Goal: Information Seeking & Learning: Learn about a topic

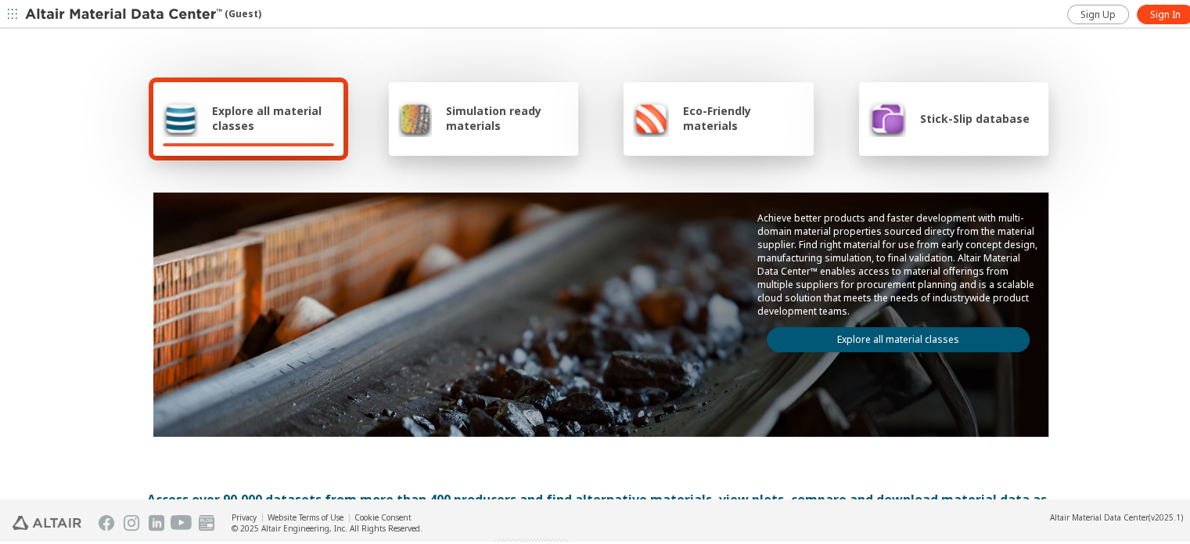
click at [243, 113] on span "Explore all material classes" at bounding box center [273, 116] width 122 height 30
click at [827, 343] on div "Achieve better products and faster development with multi-domain material prope…" at bounding box center [898, 279] width 300 height 178
click at [822, 331] on link "Explore all material classes" at bounding box center [898, 337] width 263 height 25
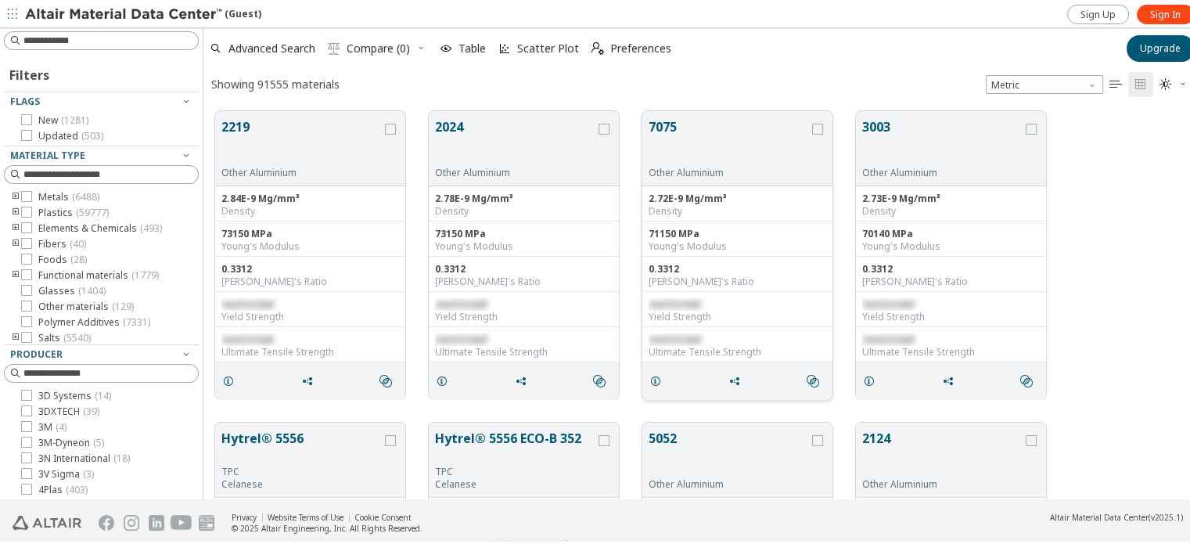
scroll to position [388, 986]
click at [13, 193] on icon "toogle group" at bounding box center [15, 195] width 11 height 13
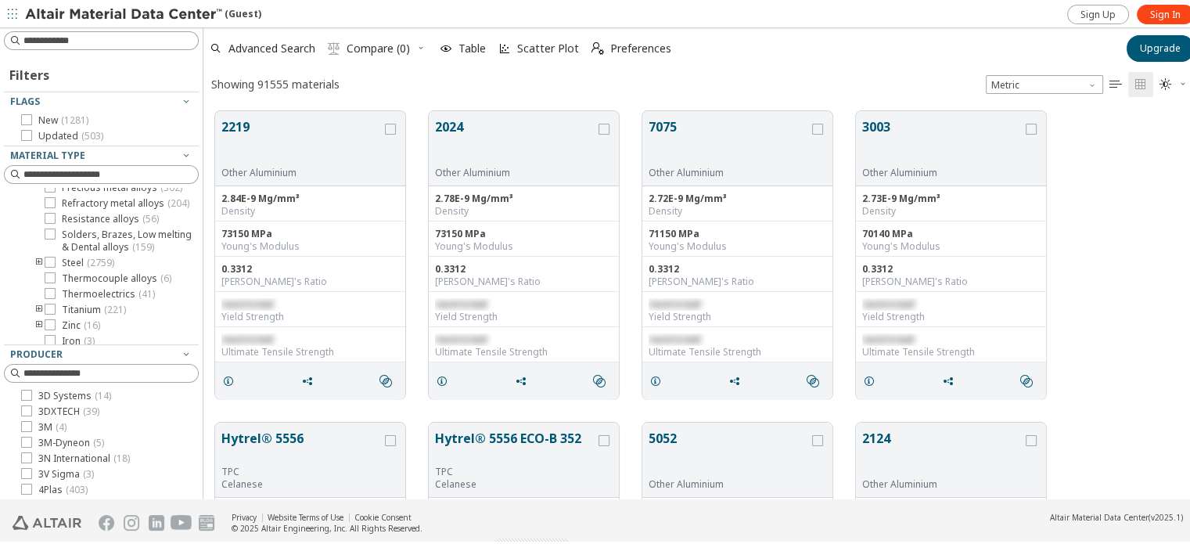
scroll to position [313, 0]
click at [38, 189] on icon "toogle group" at bounding box center [39, 182] width 11 height 13
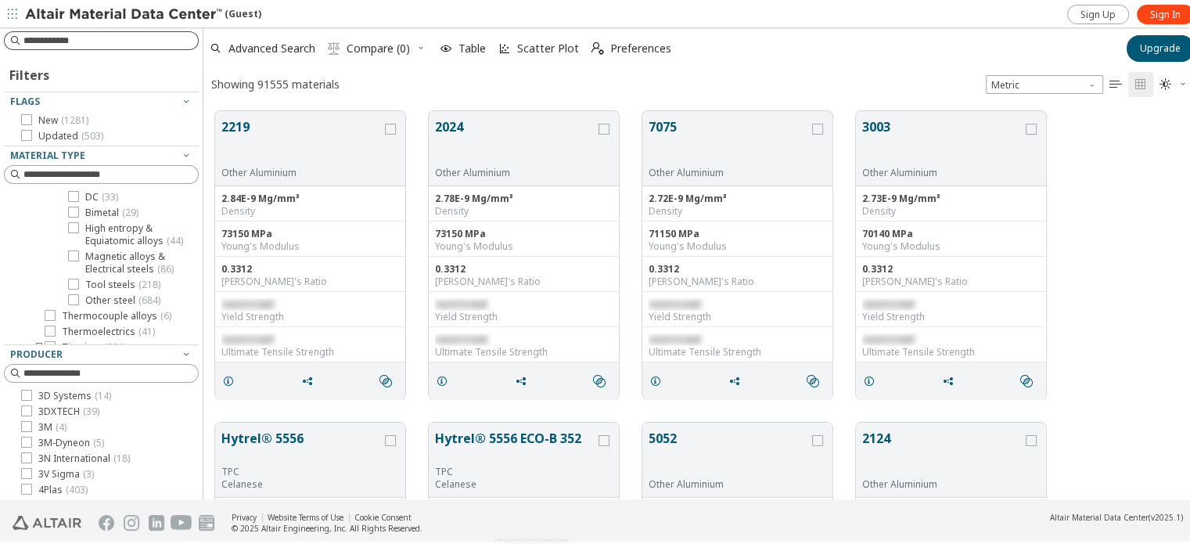
click at [64, 37] on input at bounding box center [110, 39] width 174 height 16
type input "****"
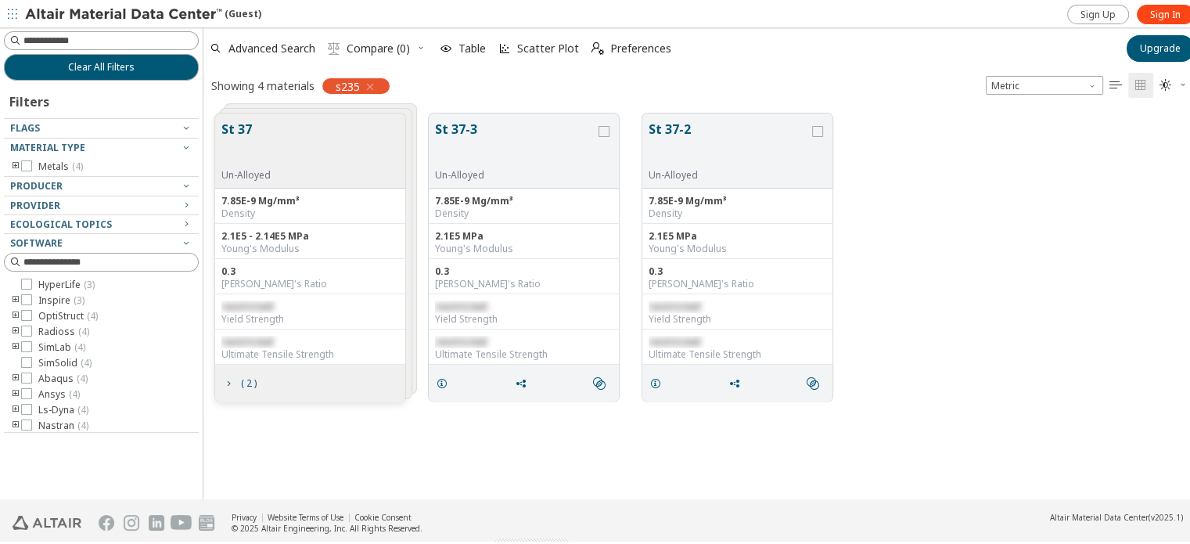
click at [288, 159] on div "St 37 Un-Alloyed" at bounding box center [310, 148] width 190 height 75
click at [235, 124] on button "St 37" at bounding box center [245, 141] width 49 height 49
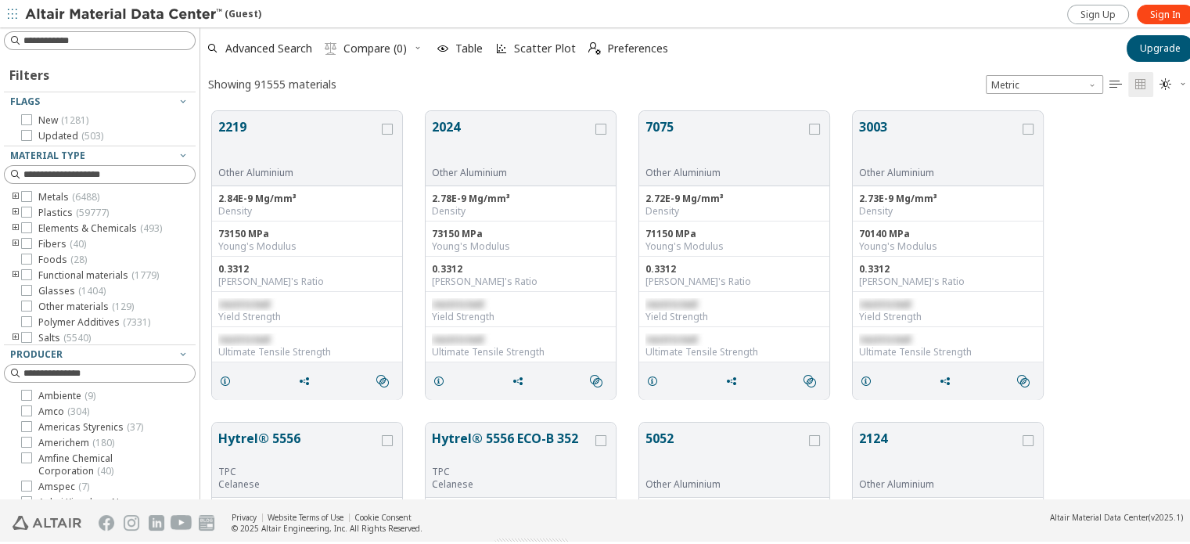
scroll to position [388, 989]
drag, startPoint x: 196, startPoint y: 287, endPoint x: 200, endPoint y: 337, distance: 50.3
click at [200, 337] on div "Filters Flags New ( 1281 ) Updated ( 503 ) Material Type Metals ( 6488 ) Plasti…" at bounding box center [601, 261] width 1202 height 472
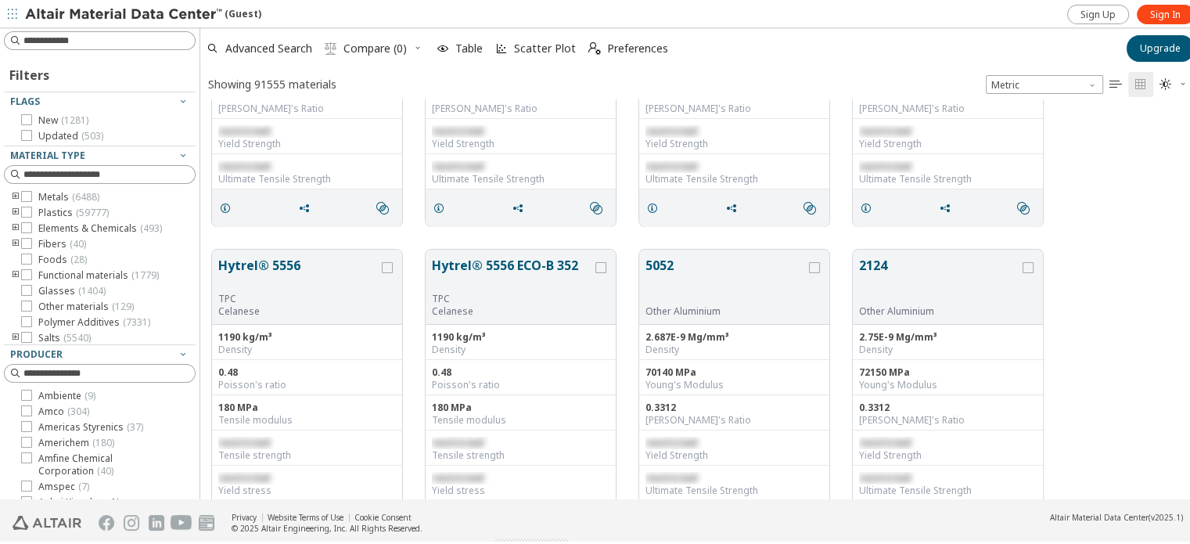
scroll to position [0, 0]
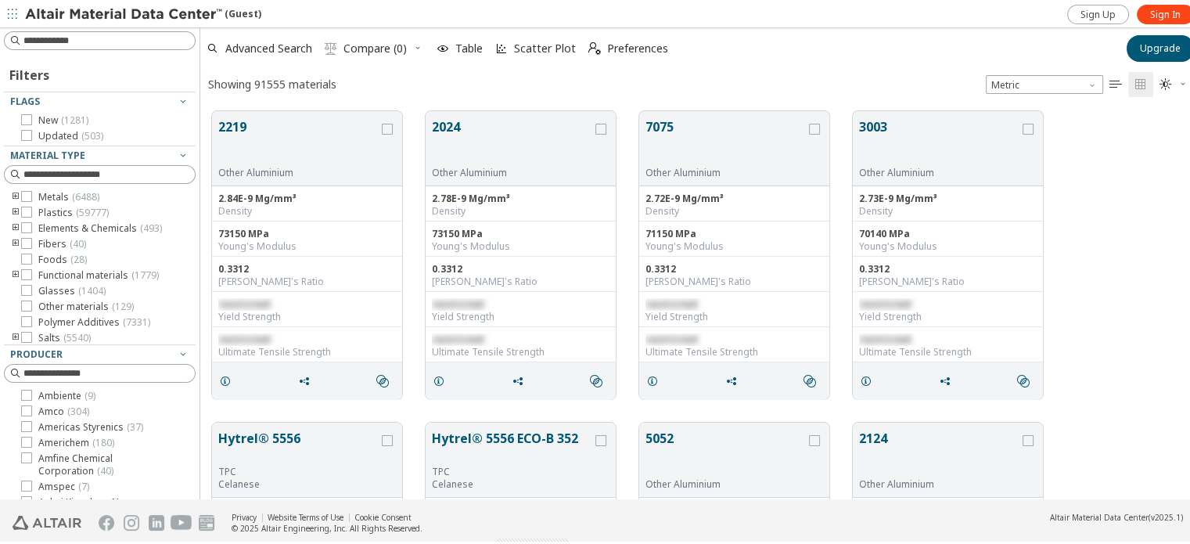
drag, startPoint x: 1091, startPoint y: 67, endPoint x: 1091, endPoint y: 84, distance: 17.2
click at [1091, 69] on div "Showing 91555 materials Metric   " at bounding box center [700, 81] width 1001 height 31
click at [1091, 90] on div "Metric   " at bounding box center [1090, 82] width 224 height 25
click at [1089, 82] on span "Unit System" at bounding box center [1093, 79] width 13 height 13
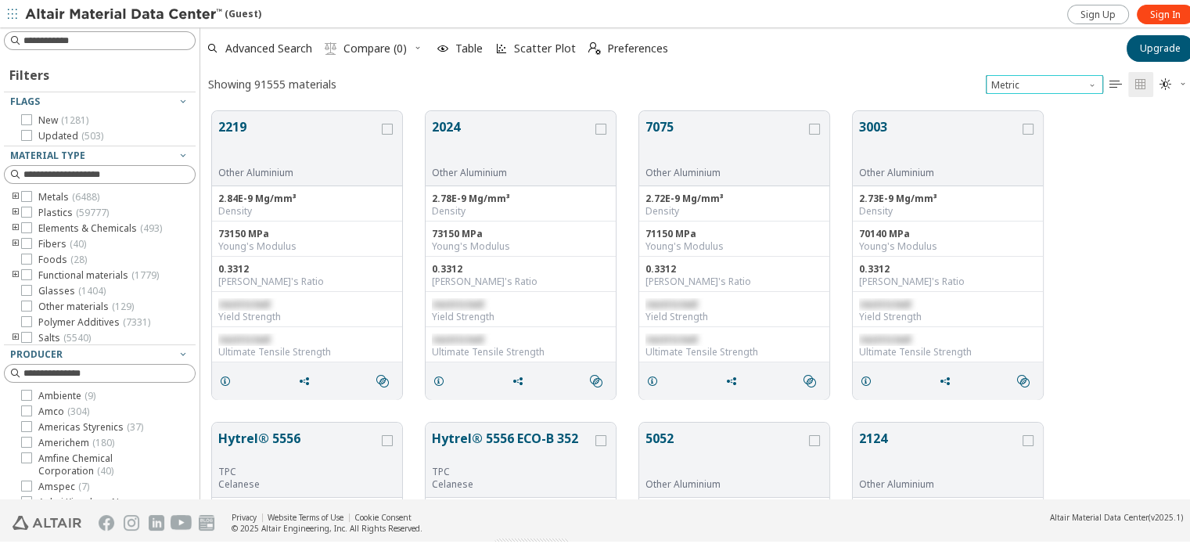
click at [1089, 82] on span "Unit System" at bounding box center [1093, 79] width 13 height 13
click at [1139, 179] on div "2219 Other Aluminium 2.84E-9 Mg/mm³ Density 73150 MPa Young's Modulus 0.3312 Po…" at bounding box center [700, 252] width 1001 height 311
click at [1106, 79] on span "" at bounding box center [1115, 82] width 19 height 25
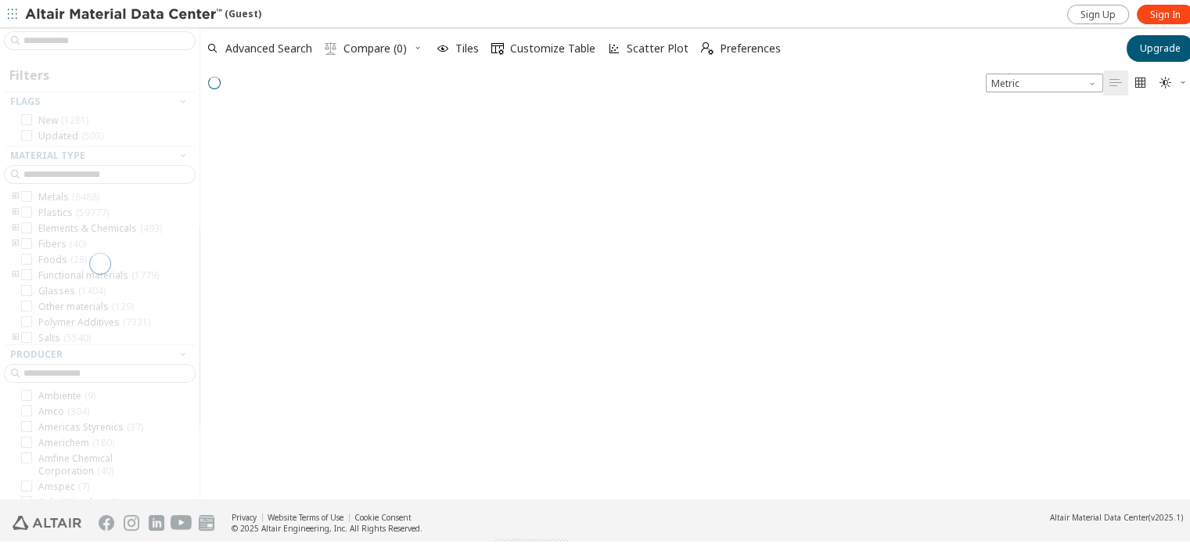
click at [1133, 81] on span "" at bounding box center [1140, 80] width 19 height 25
